Goal: Information Seeking & Learning: Learn about a topic

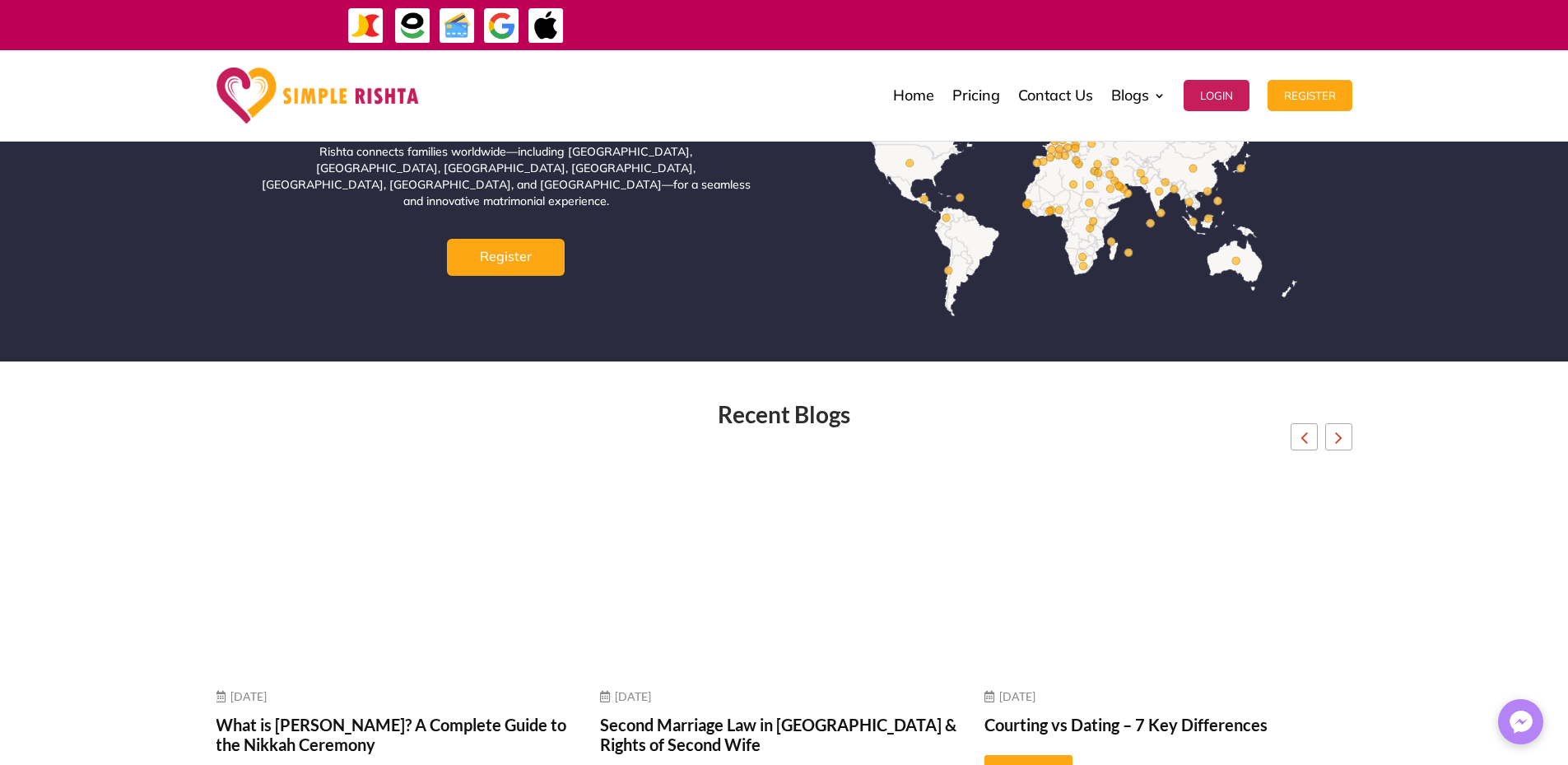
scroll to position [6089, 0]
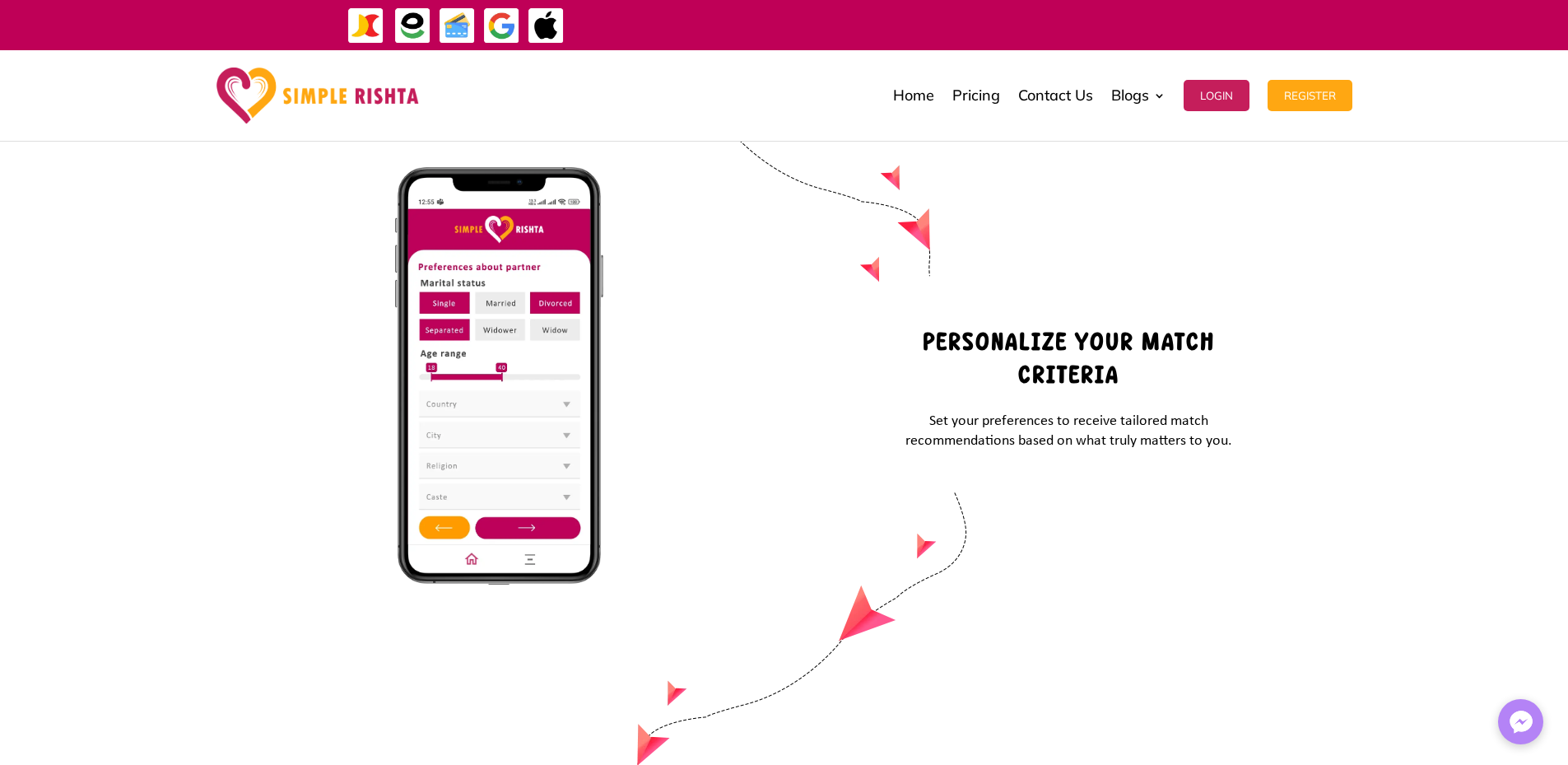
scroll to position [6444, 0]
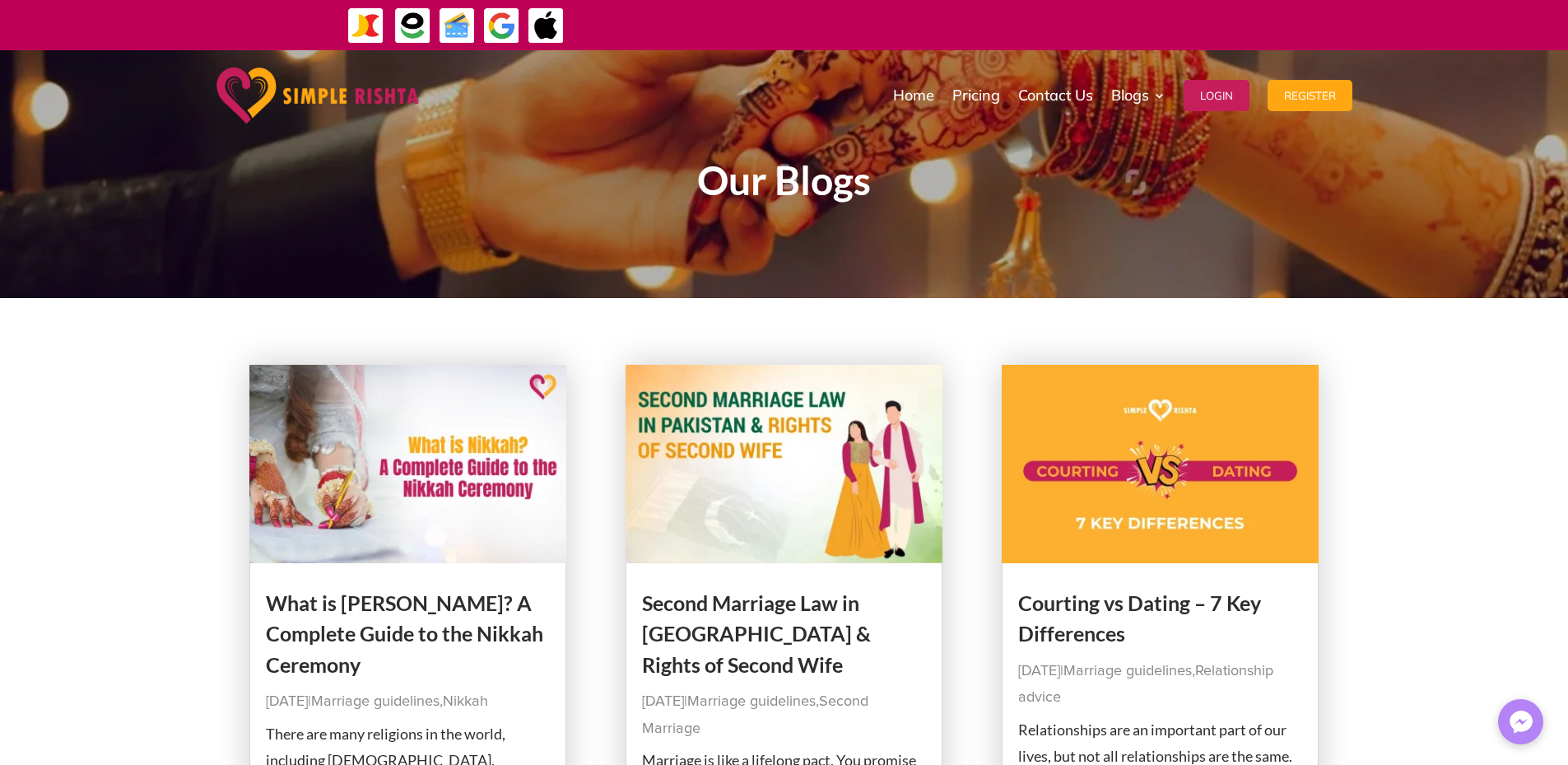
click at [762, 505] on img at bounding box center [784, 464] width 317 height 199
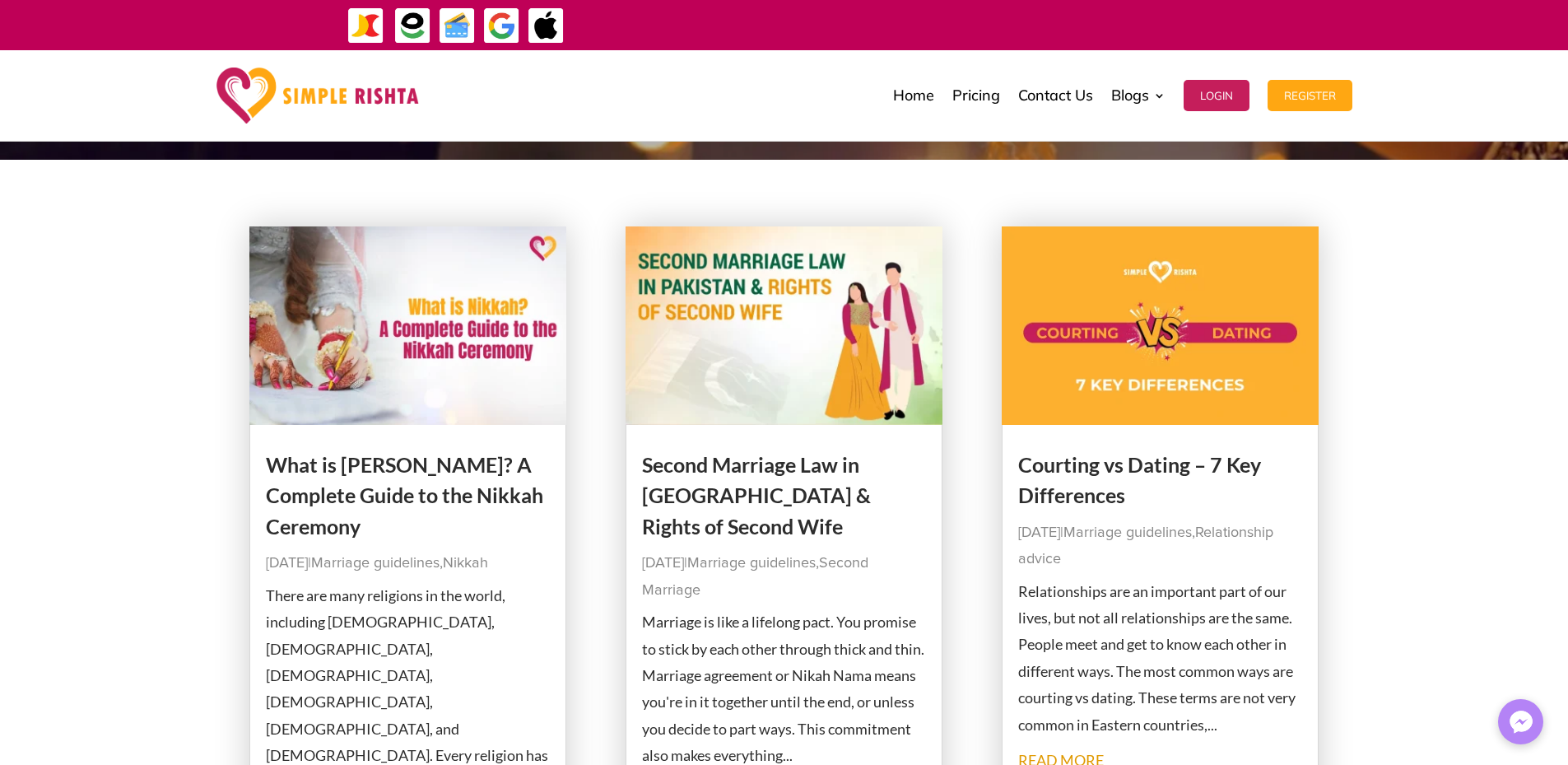
scroll to position [274, 0]
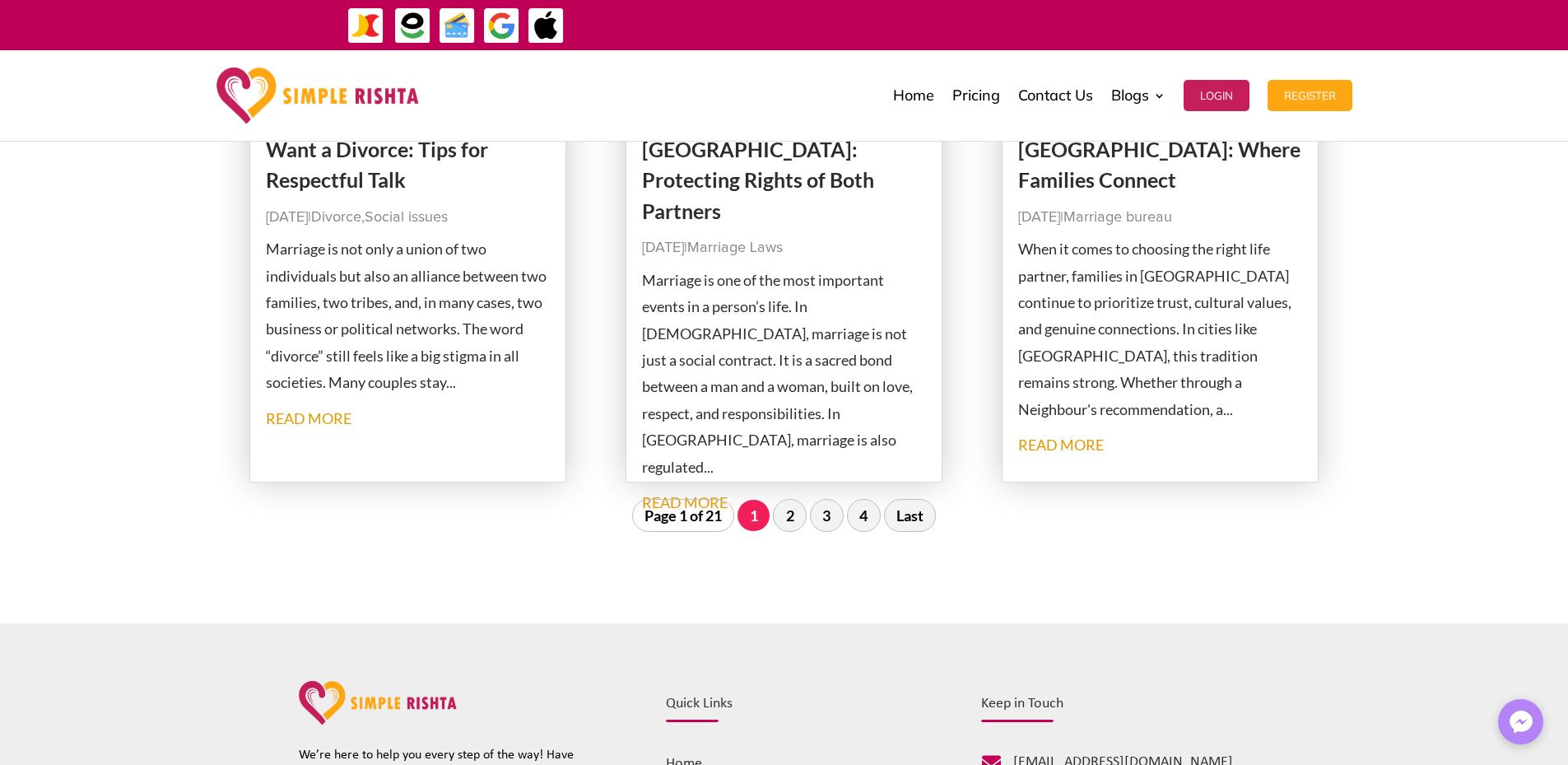
scroll to position [1920, 0]
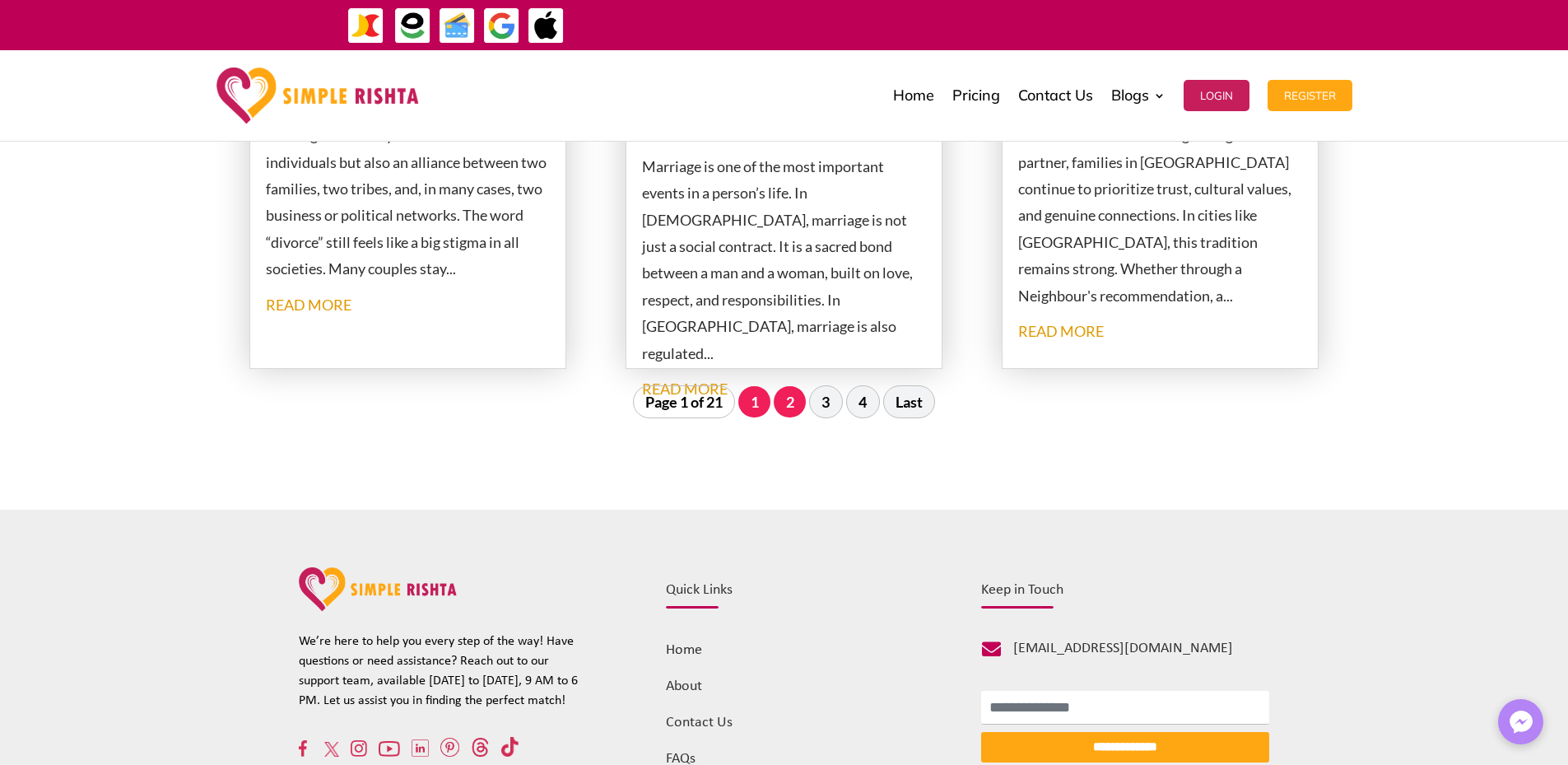
click at [780, 400] on link "2" at bounding box center [790, 401] width 32 height 31
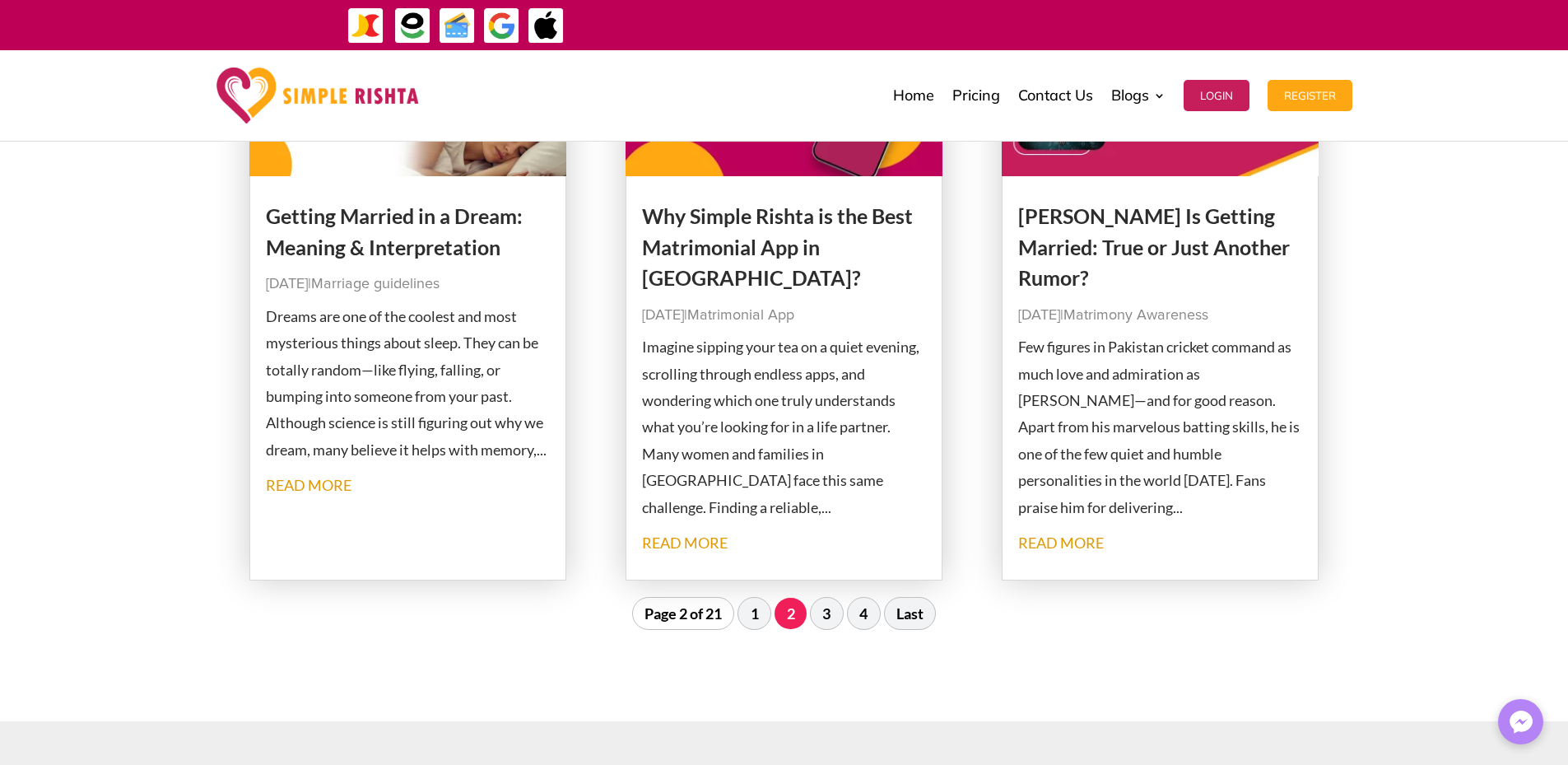
scroll to position [1833, 0]
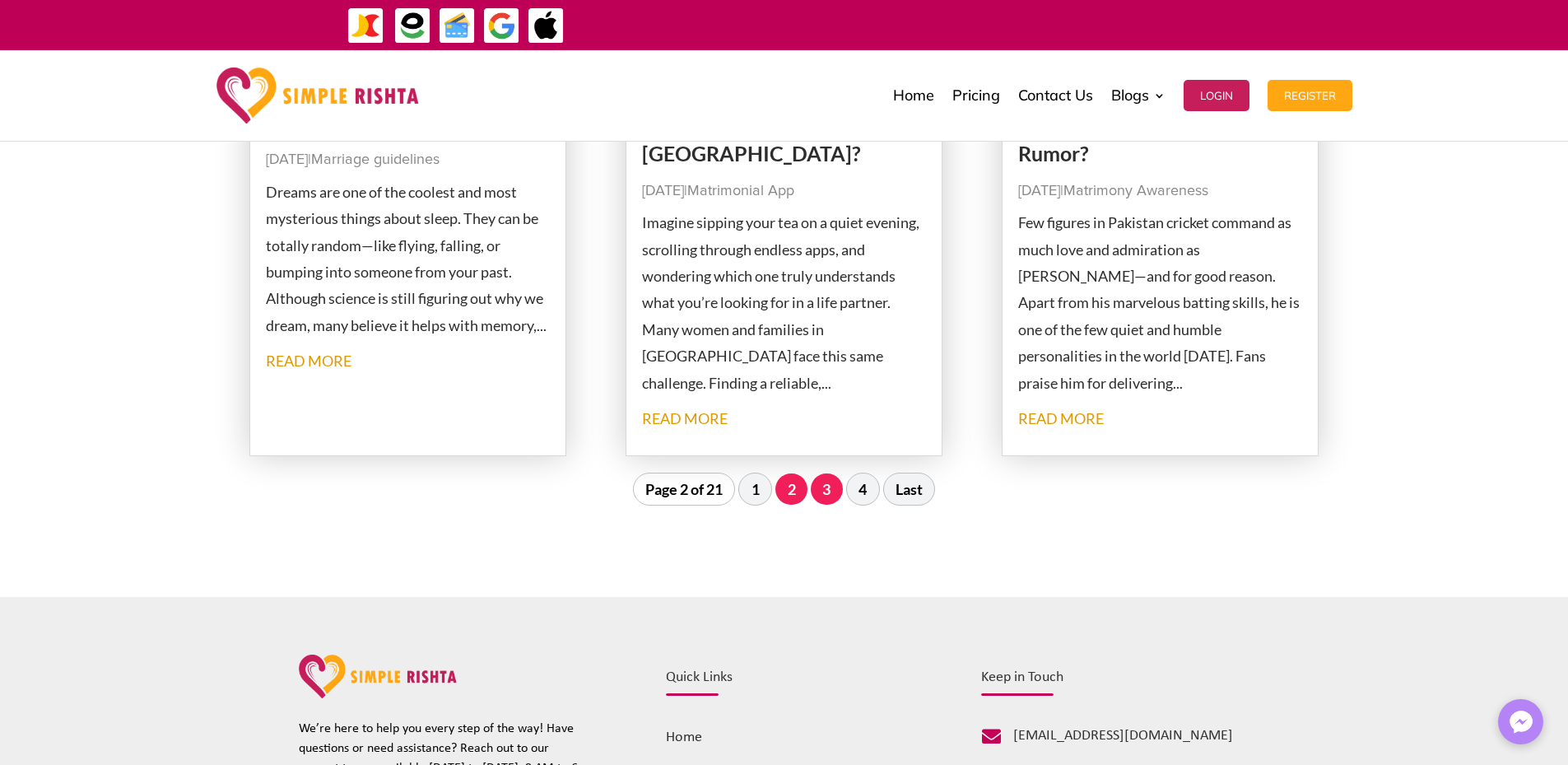
click at [816, 496] on link "3" at bounding box center [827, 488] width 32 height 31
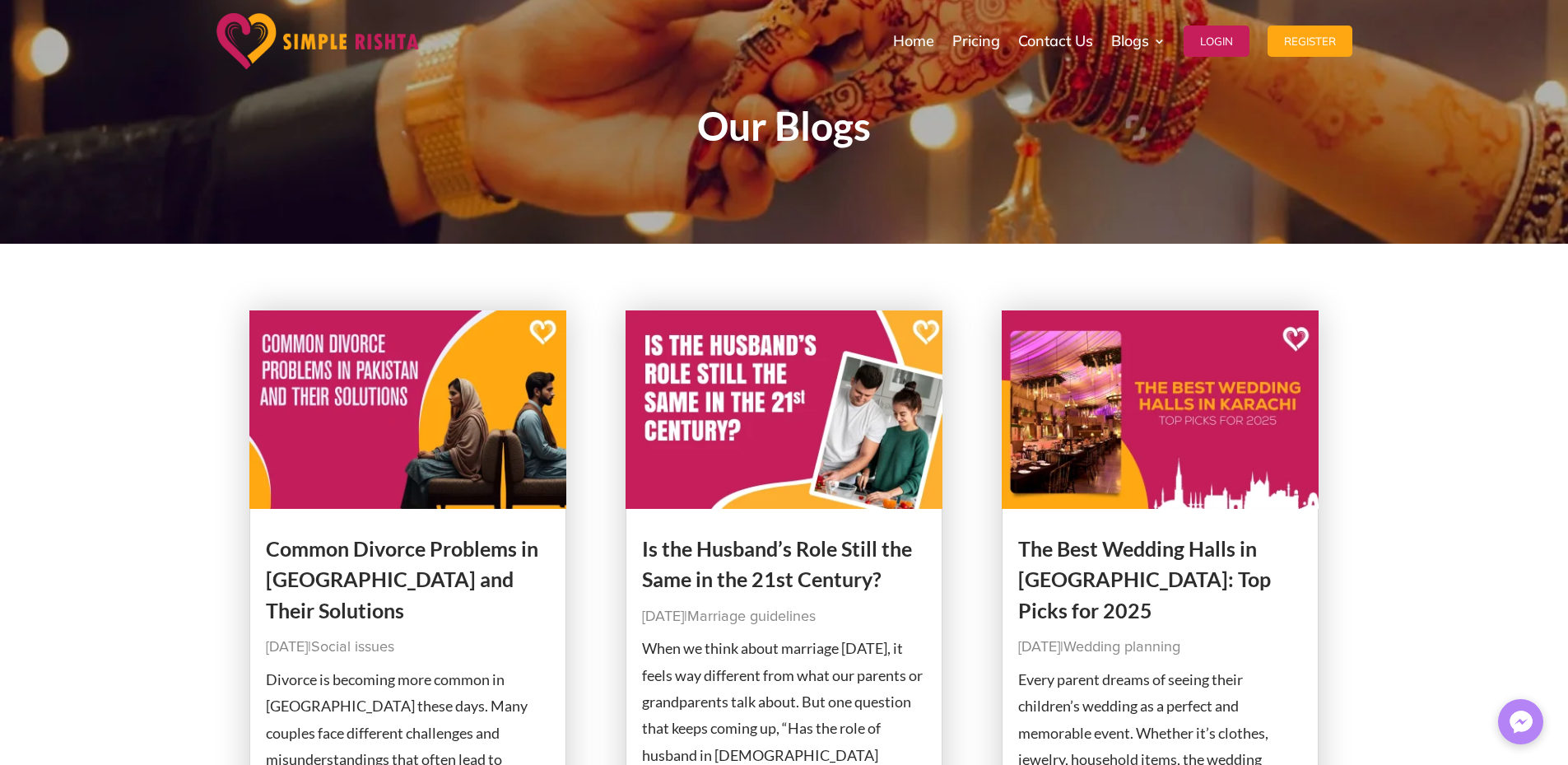
scroll to position [0, 0]
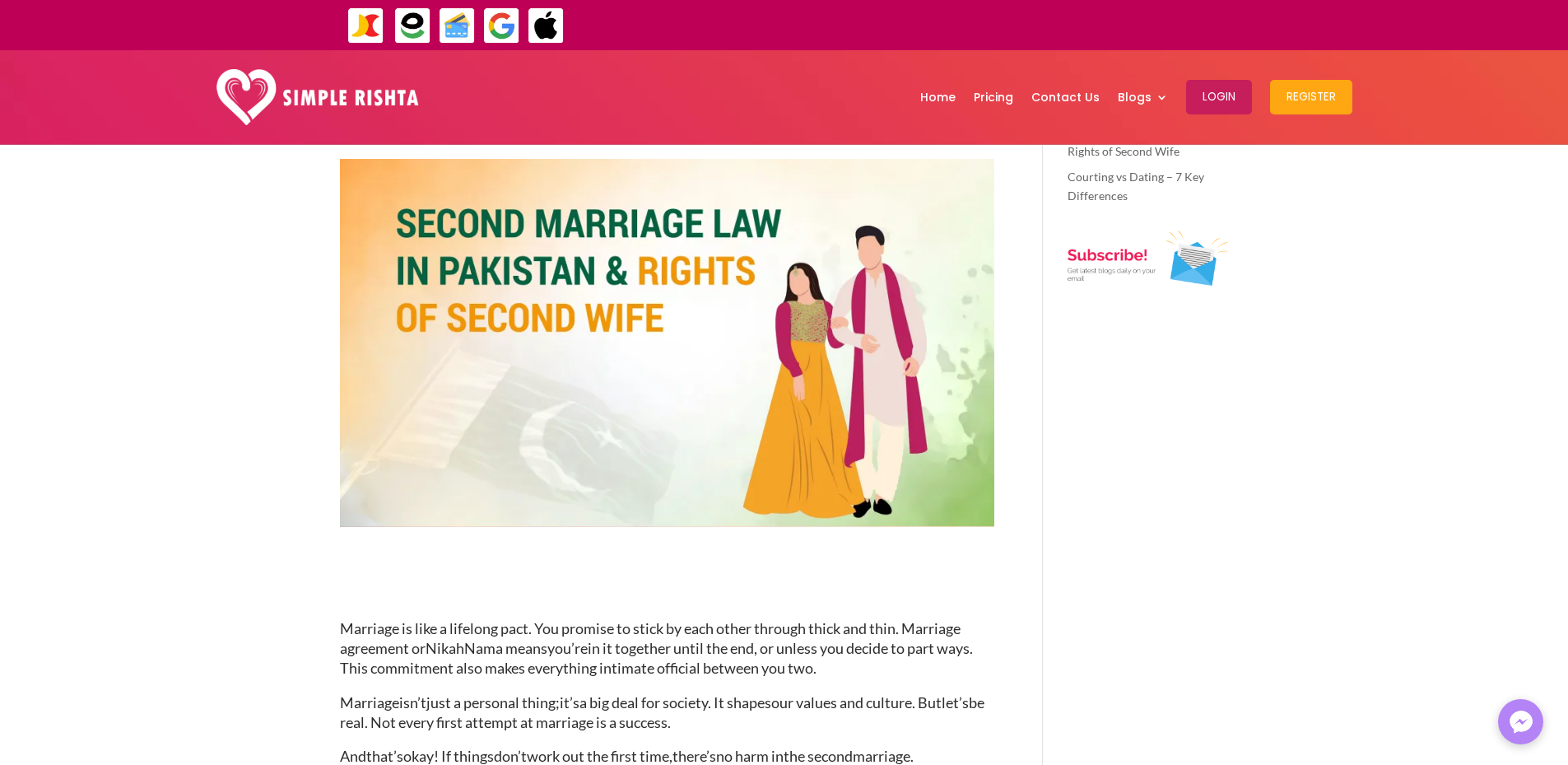
scroll to position [138, 0]
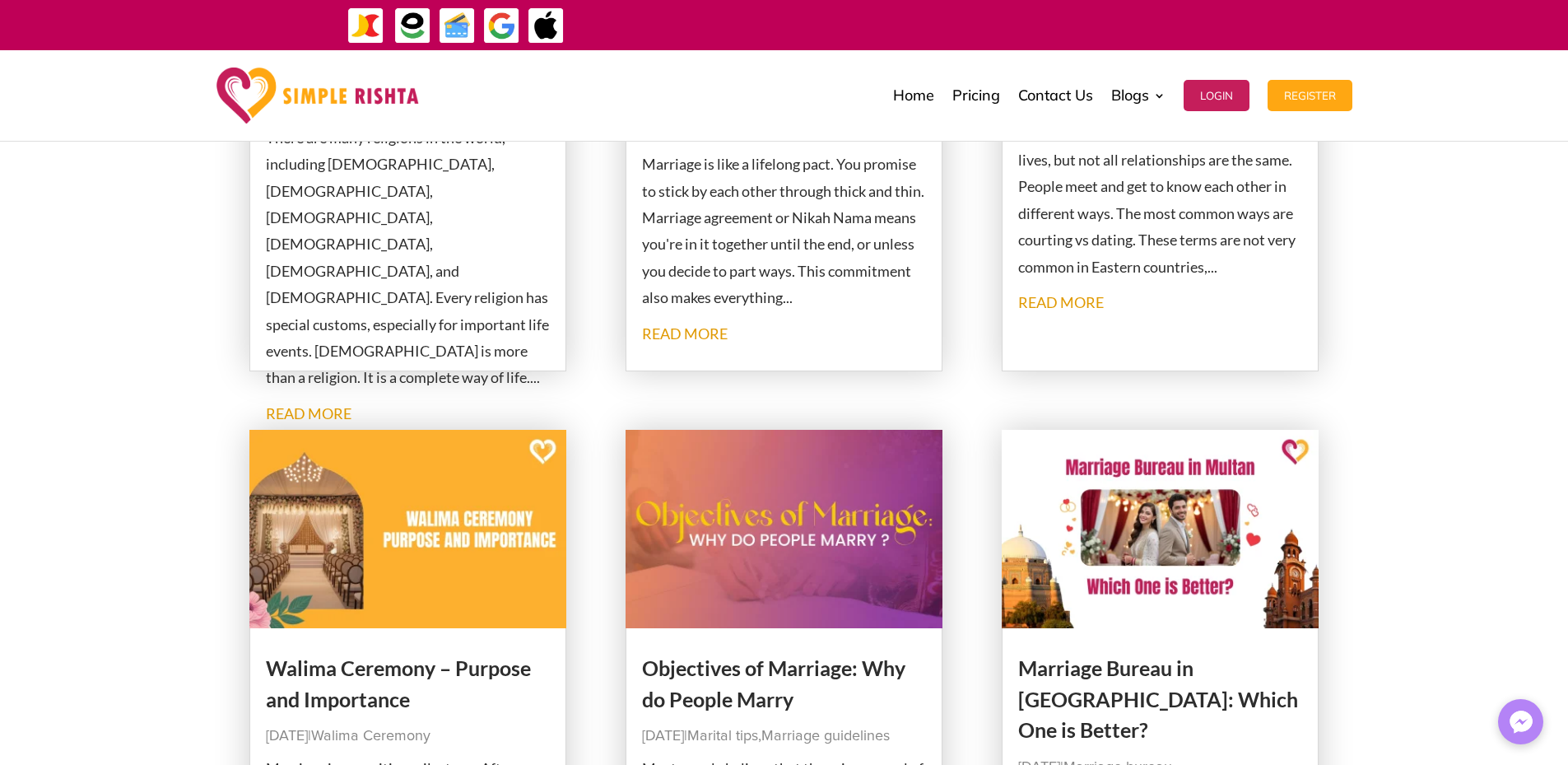
scroll to position [686, 0]
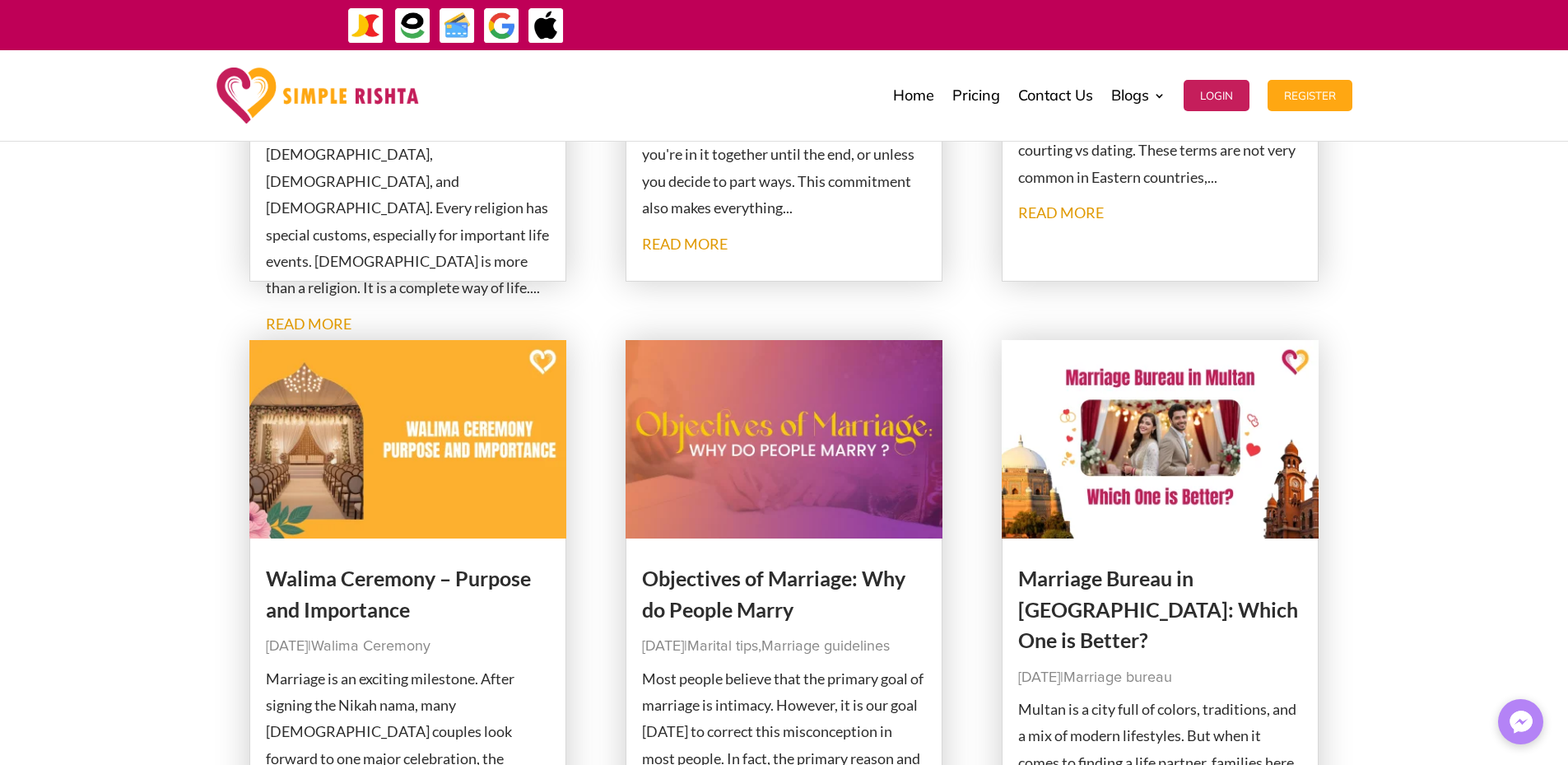
click at [151, 399] on div "What is Nikkah? A Complete Guide to the Nikkah Ceremony Sep 8, 2025 | Marriage …" at bounding box center [784, 678] width 1568 height 2131
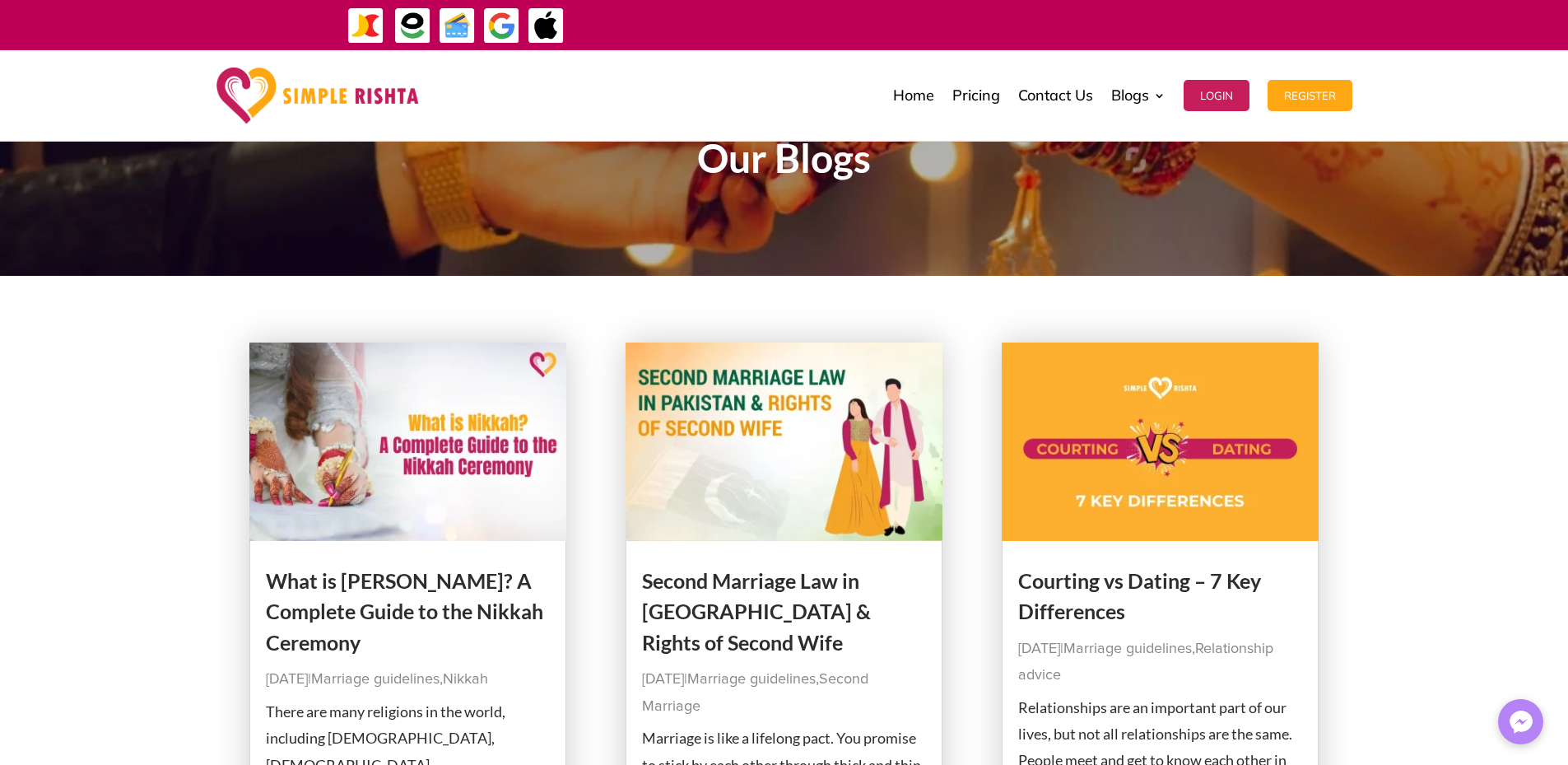
scroll to position [0, 0]
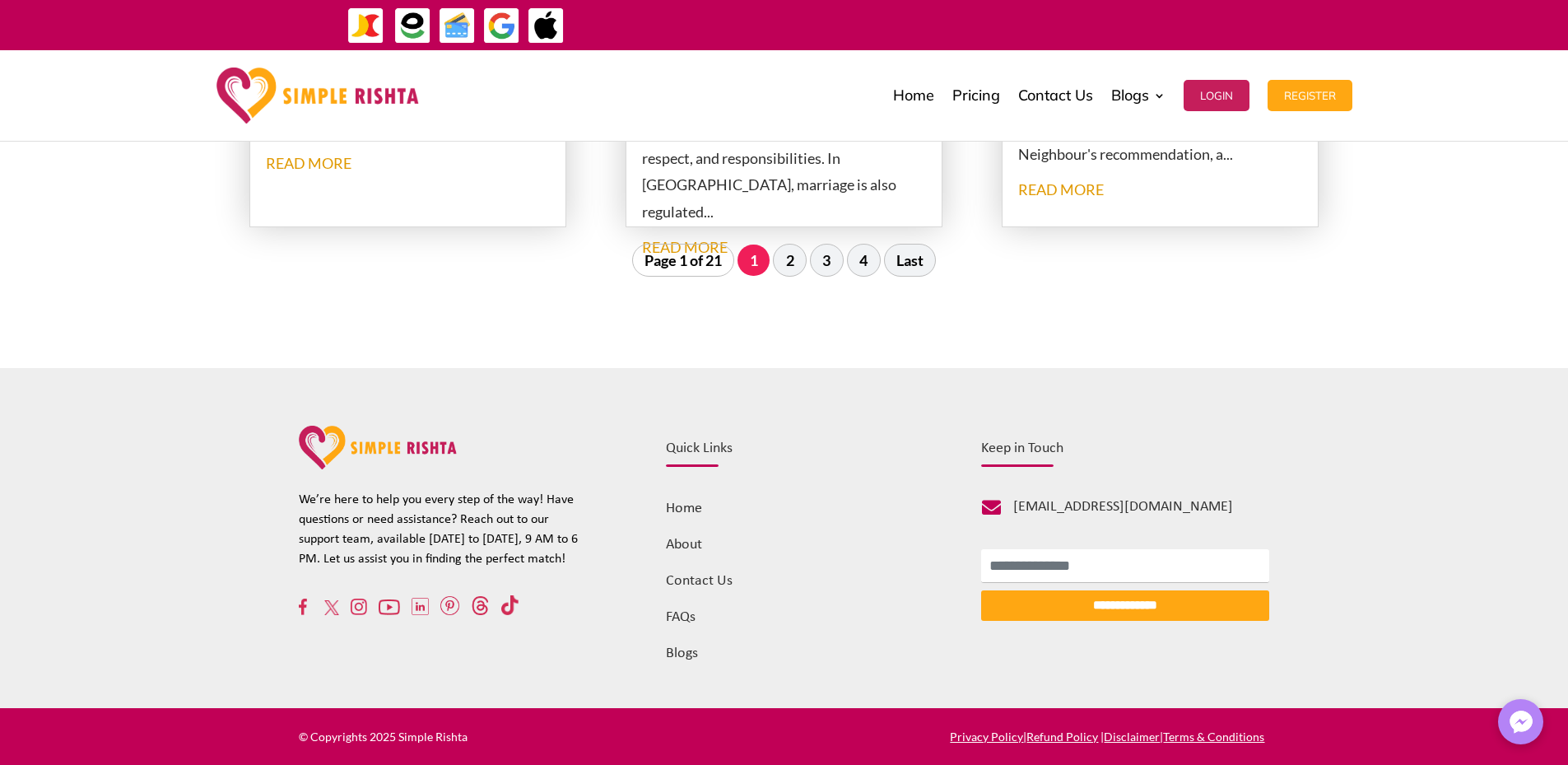
scroll to position [2065, 0]
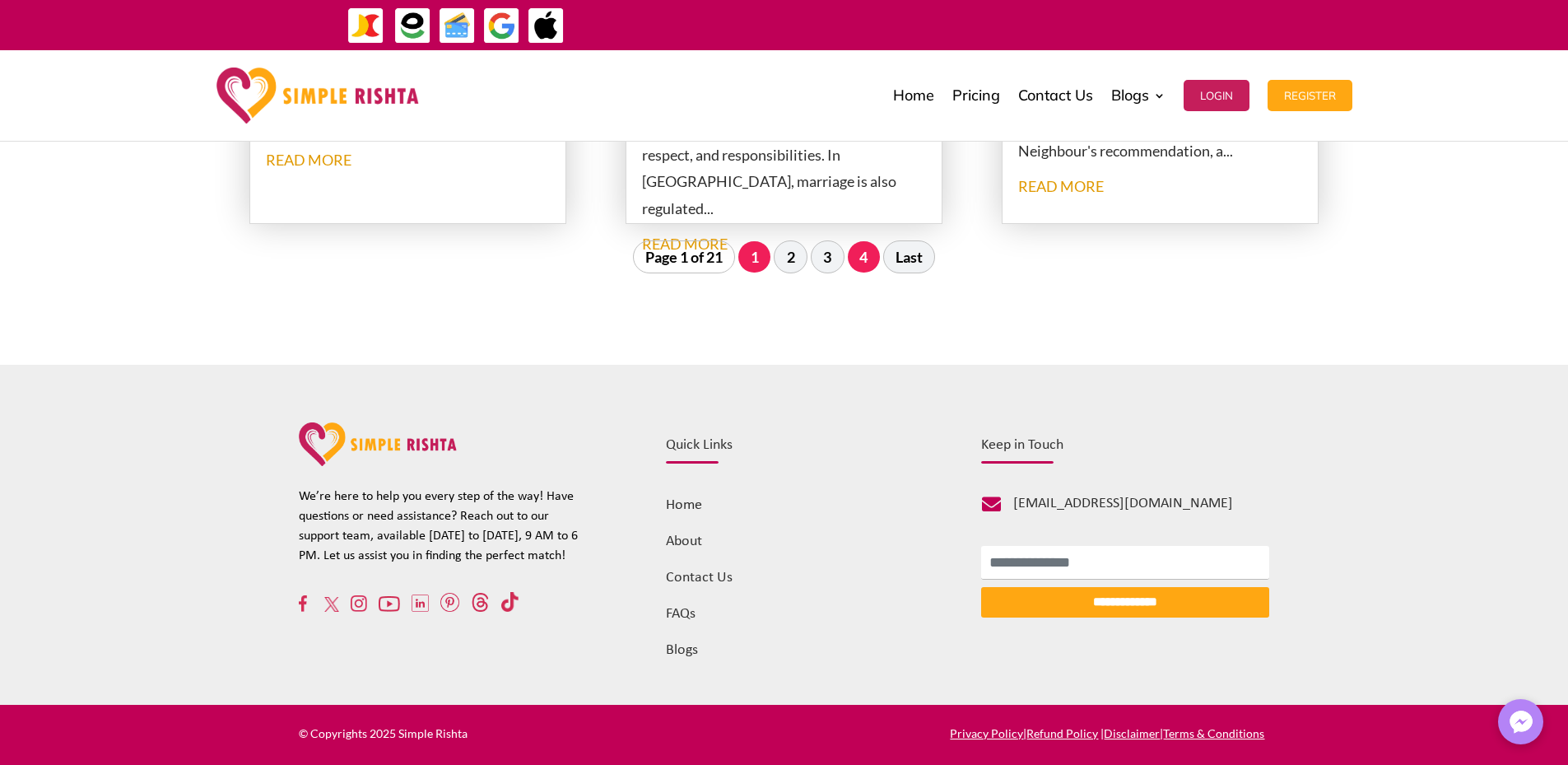
click at [859, 262] on link "4" at bounding box center [864, 256] width 32 height 31
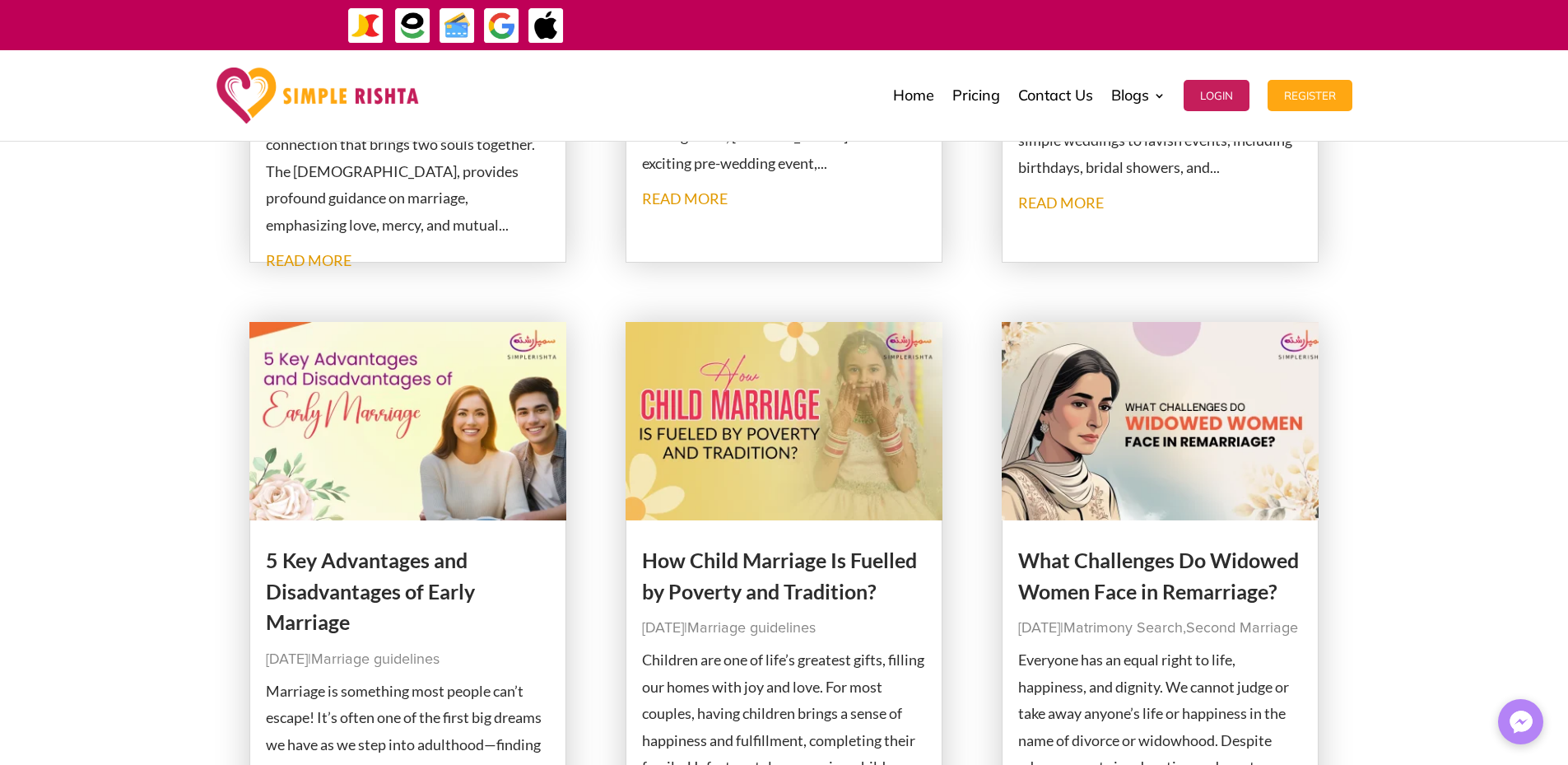
scroll to position [735, 0]
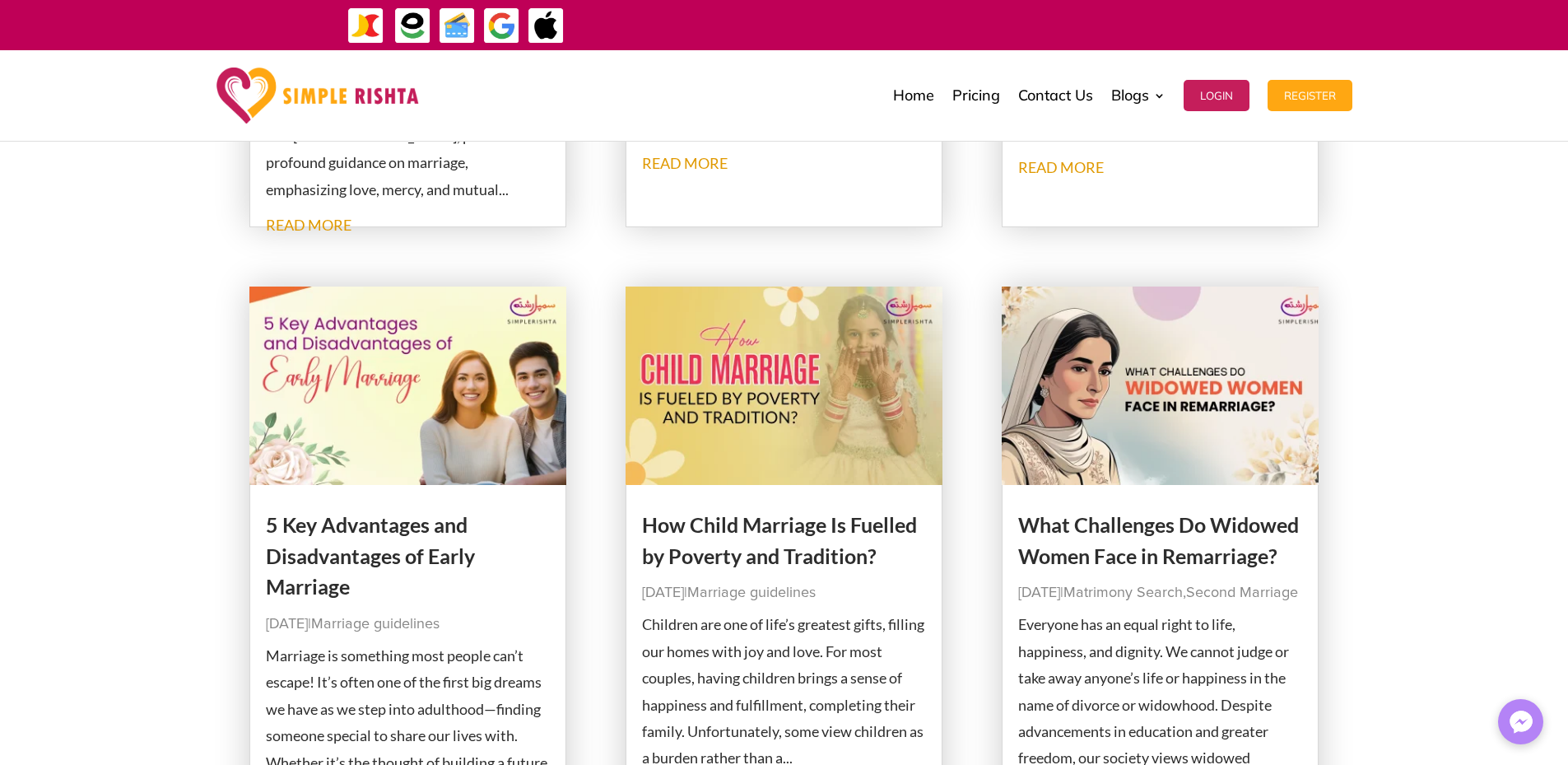
drag, startPoint x: 388, startPoint y: 405, endPoint x: 356, endPoint y: 386, distance: 37.2
click at [356, 386] on img at bounding box center [407, 386] width 317 height 199
